Goal: Information Seeking & Learning: Find specific fact

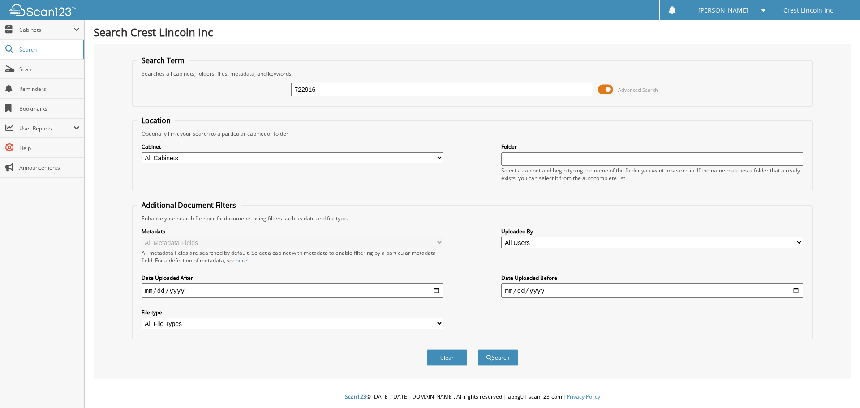
type input "722916"
click at [605, 87] on span at bounding box center [605, 89] width 15 height 13
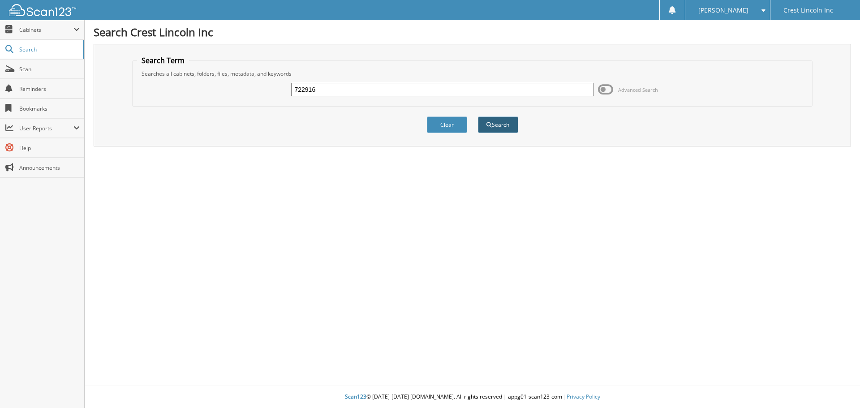
click at [504, 126] on button "Search" at bounding box center [498, 124] width 40 height 17
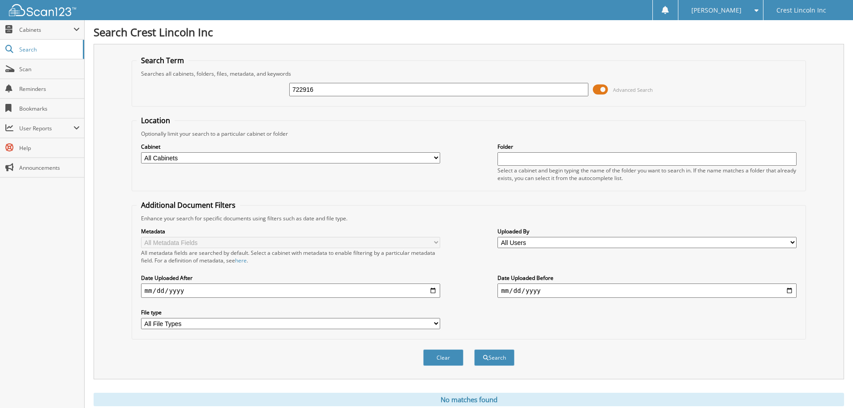
click at [602, 86] on span at bounding box center [600, 89] width 15 height 13
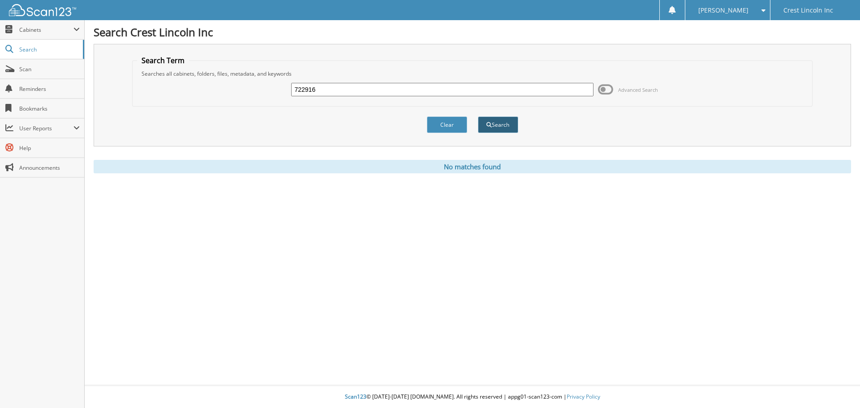
click at [489, 121] on button "Search" at bounding box center [498, 124] width 40 height 17
